Goal: Navigation & Orientation: Find specific page/section

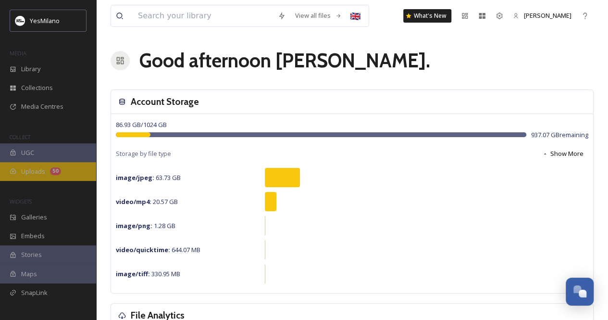
scroll to position [17, 0]
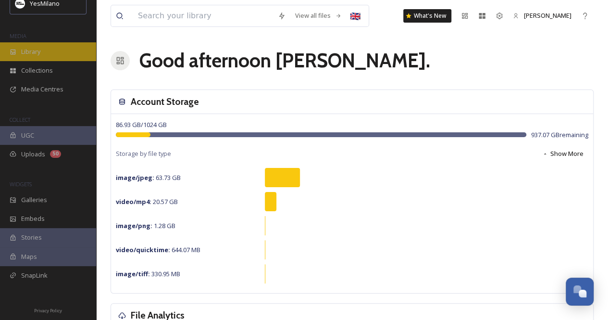
click at [63, 54] on div "Library" at bounding box center [48, 51] width 96 height 19
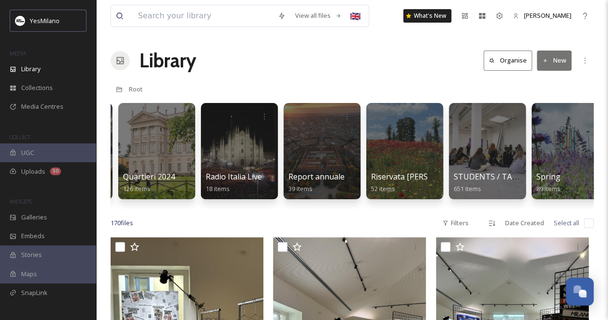
scroll to position [0, 1918]
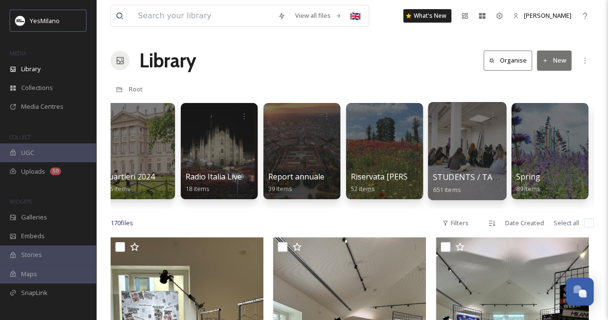
click at [463, 143] on div at bounding box center [467, 151] width 78 height 98
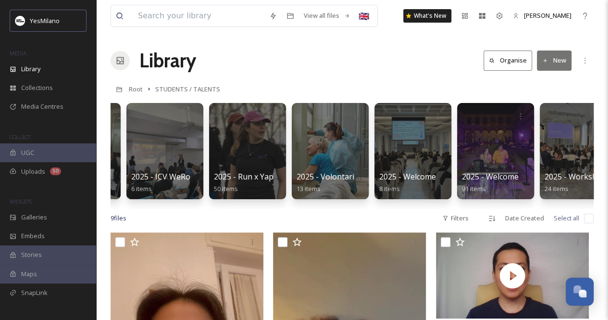
scroll to position [0, 1088]
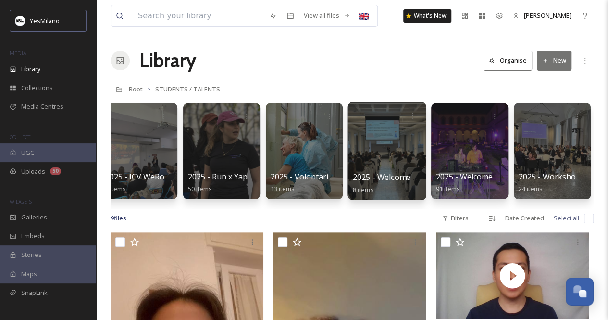
click at [386, 150] on div at bounding box center [387, 151] width 78 height 98
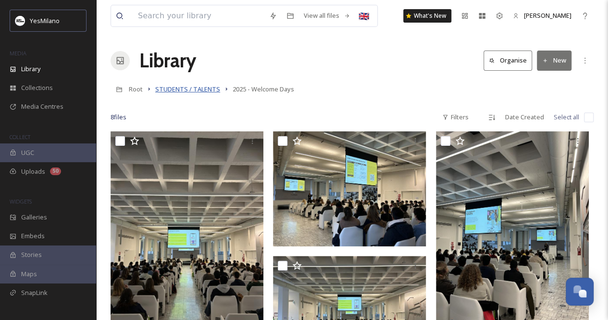
click at [214, 90] on span "STUDENTS / TALENTS" at bounding box center [187, 89] width 65 height 9
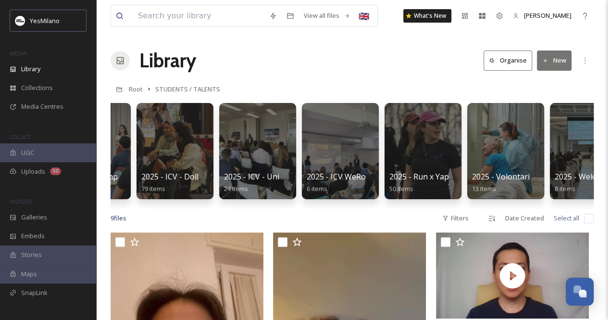
scroll to position [0, 1088]
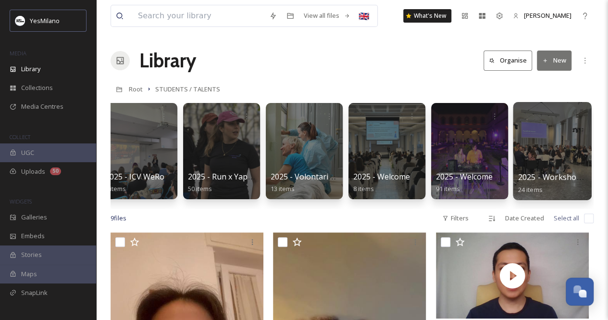
click at [547, 147] on div at bounding box center [552, 151] width 78 height 98
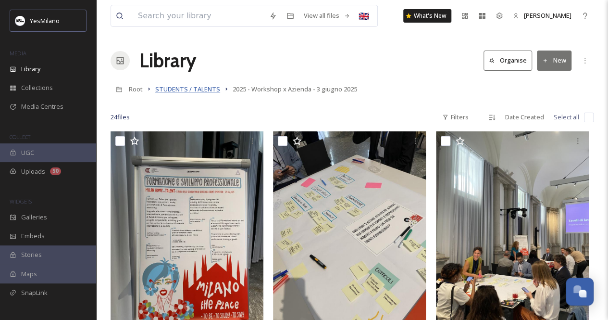
click at [198, 89] on span "STUDENTS / TALENTS" at bounding box center [187, 89] width 65 height 9
